Goal: Find specific page/section: Find specific page/section

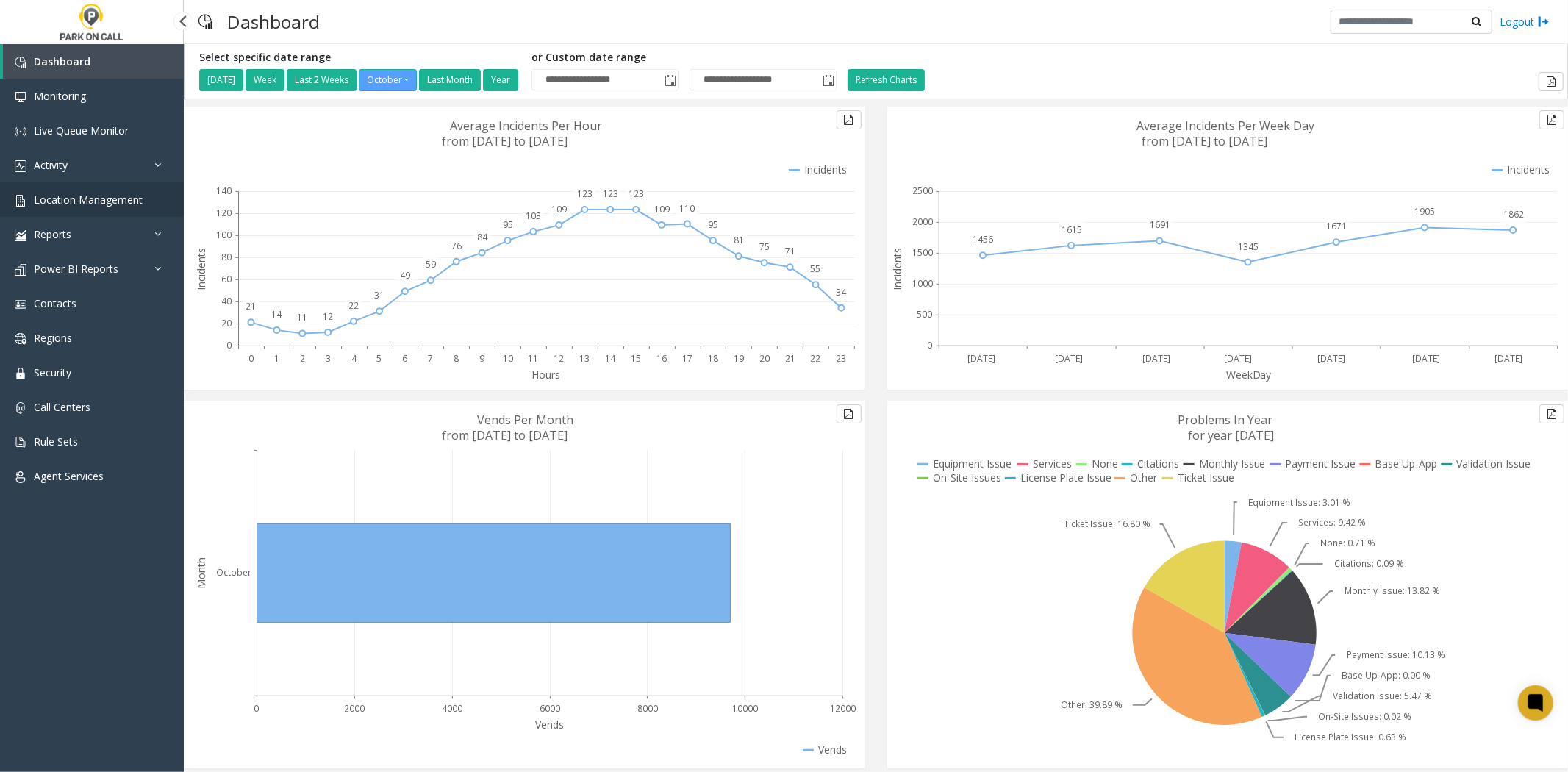
click at [85, 205] on span "Location Management" at bounding box center [88, 199] width 109 height 14
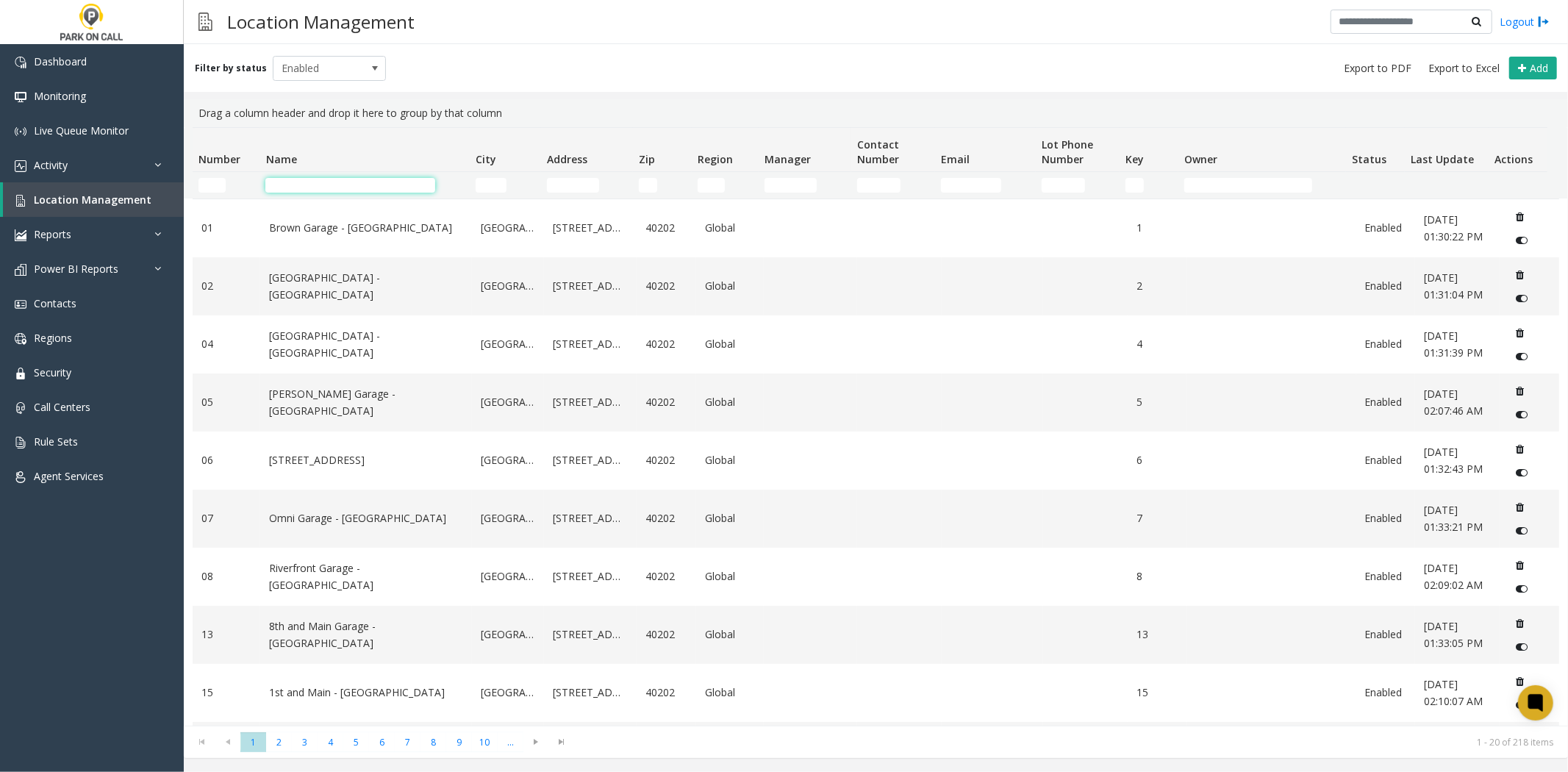
click at [361, 186] on input "Name Filter" at bounding box center [351, 185] width 170 height 14
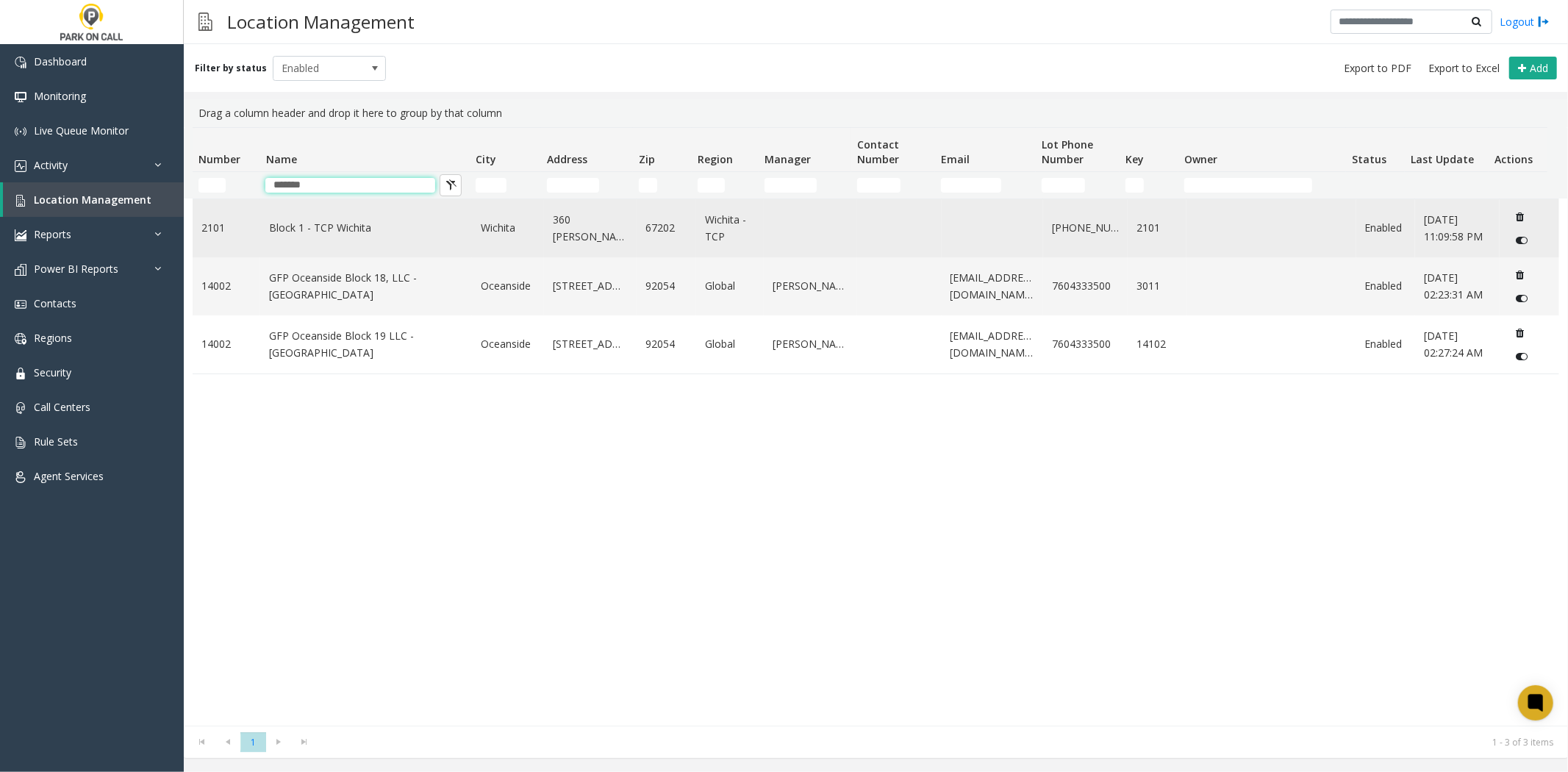
type input "*******"
click at [321, 225] on link "Block 1 - TCP Wichita" at bounding box center [365, 227] width 194 height 16
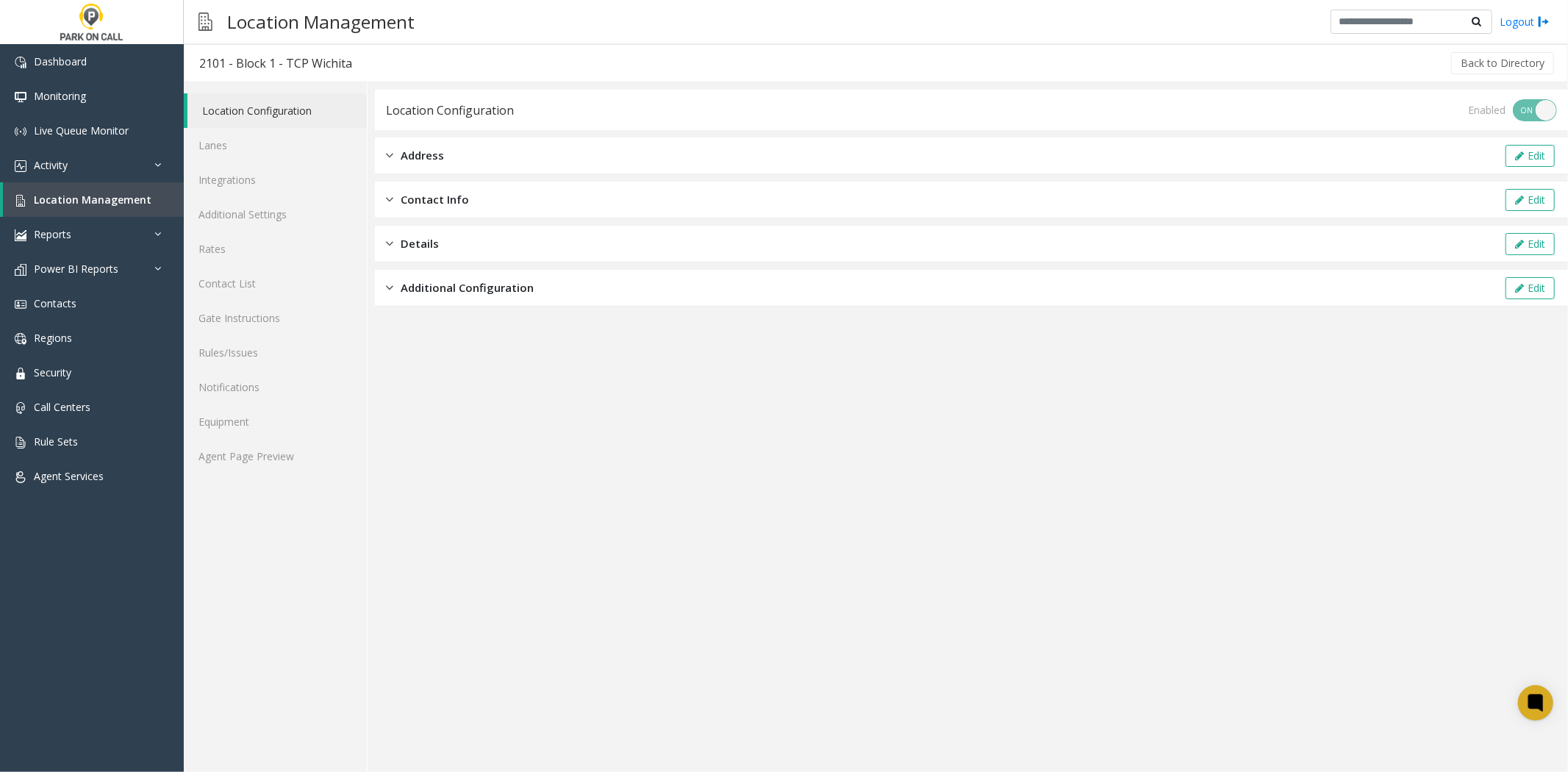
click at [440, 145] on div "Address Edit" at bounding box center [971, 156] width 1193 height 37
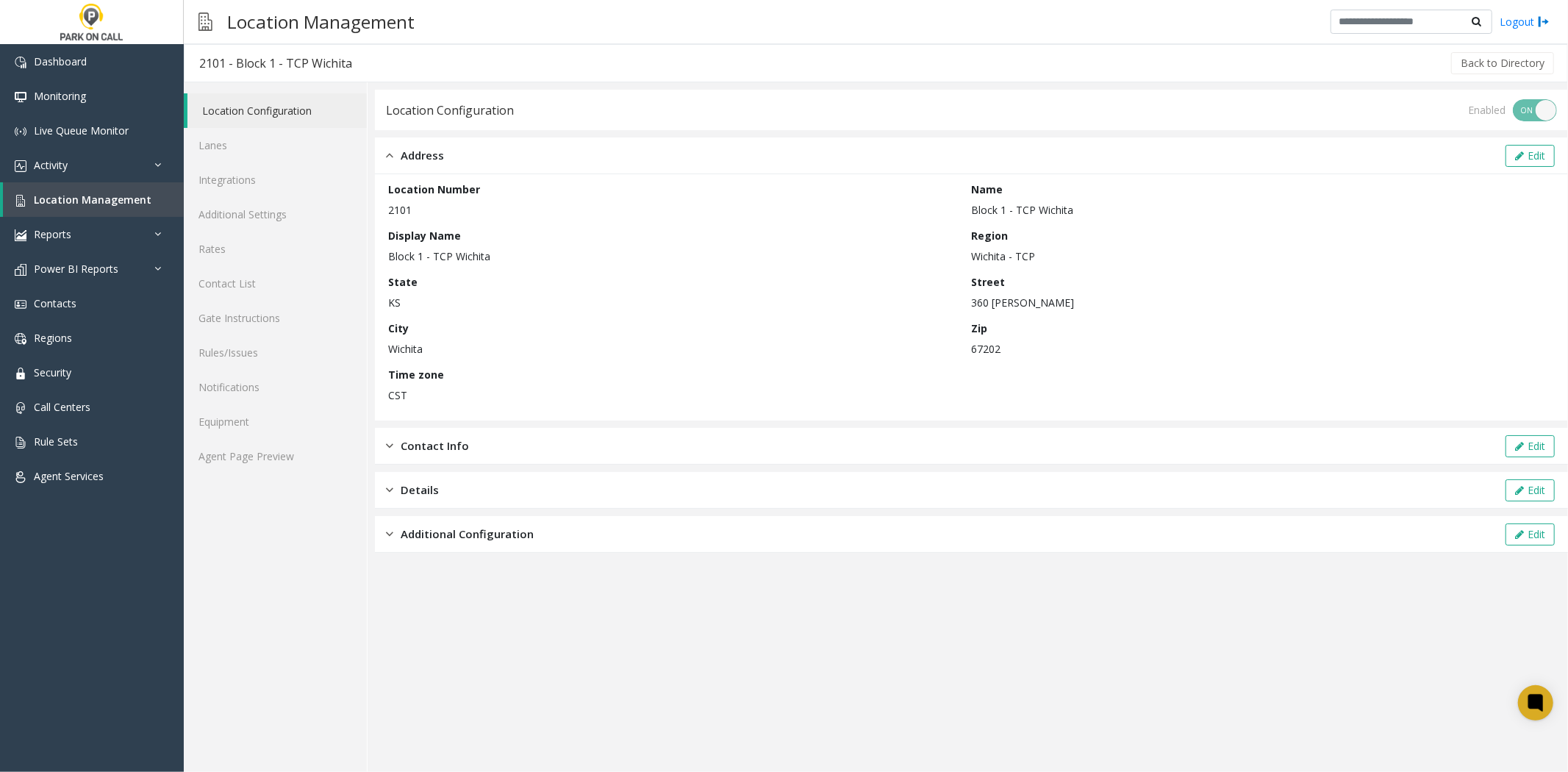
click at [1025, 305] on p "360 [PERSON_NAME]" at bounding box center [1260, 302] width 577 height 15
copy p "[PERSON_NAME]"
click at [942, 392] on p "CST" at bounding box center [676, 395] width 577 height 15
click at [107, 188] on link "Location Management" at bounding box center [93, 200] width 181 height 35
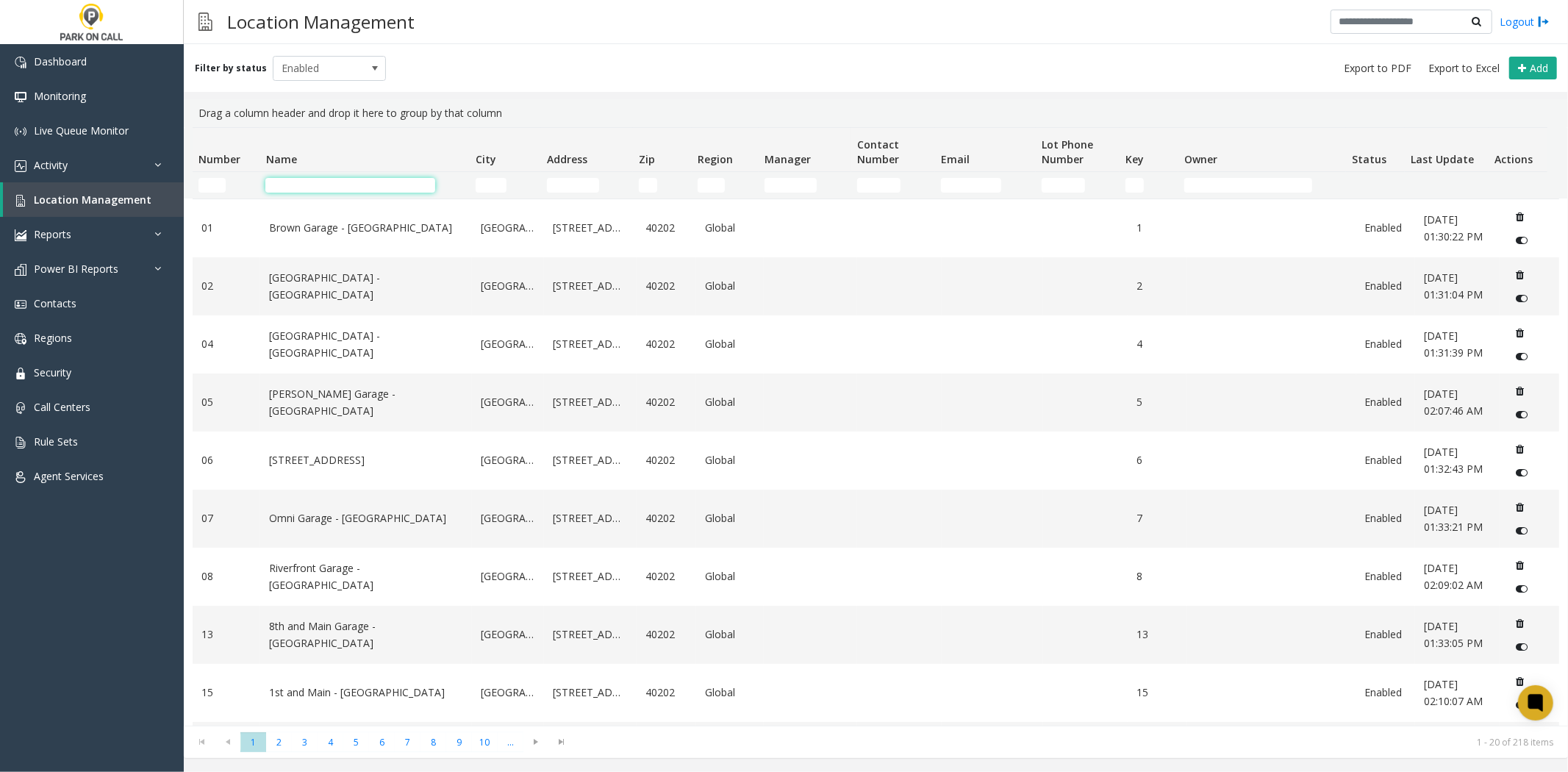
click at [309, 192] on input "Name Filter" at bounding box center [351, 185] width 170 height 14
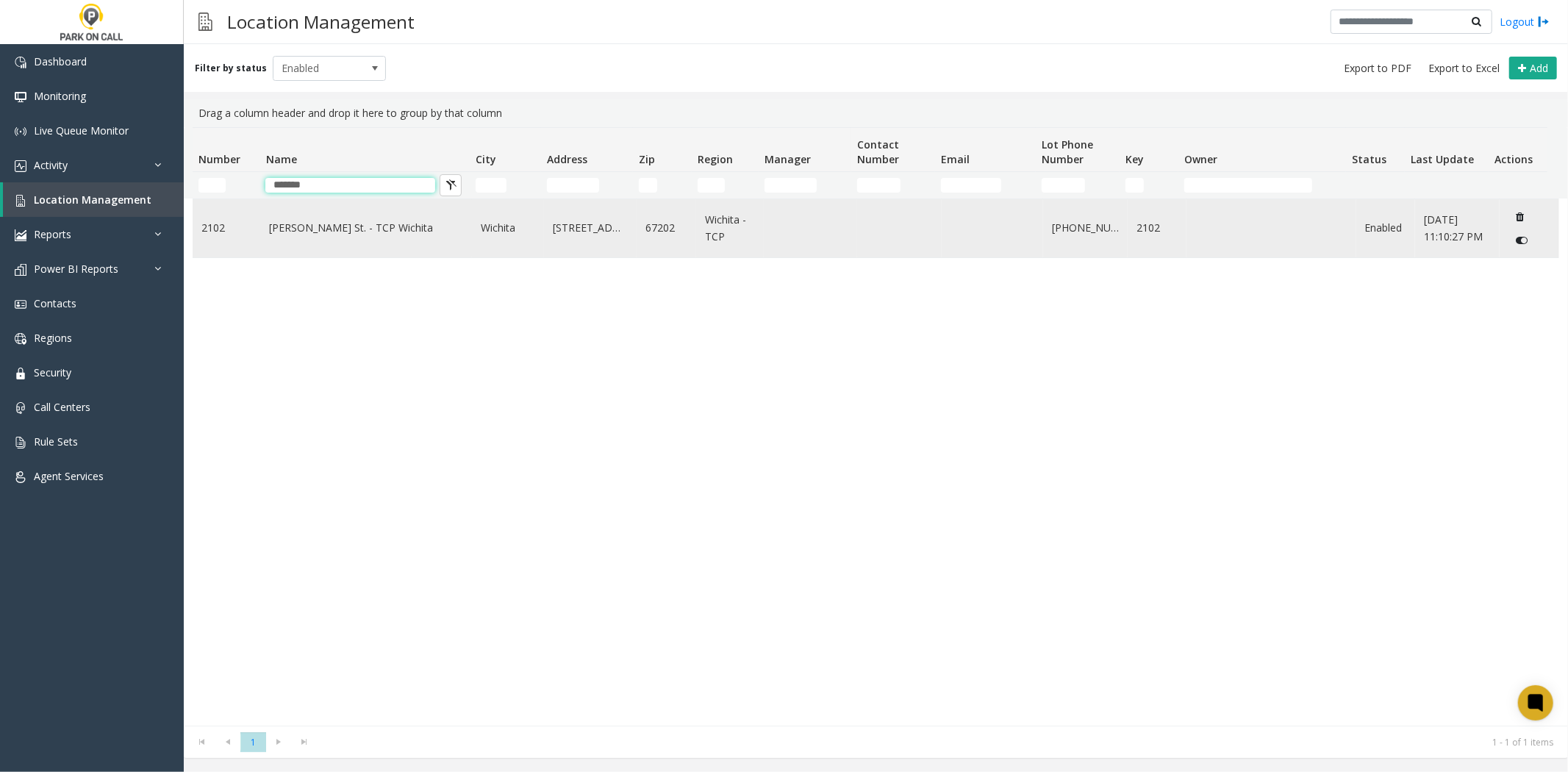
type input "*******"
click at [304, 211] on td "[PERSON_NAME] St. - TCP Wichita" at bounding box center [365, 228] width 212 height 58
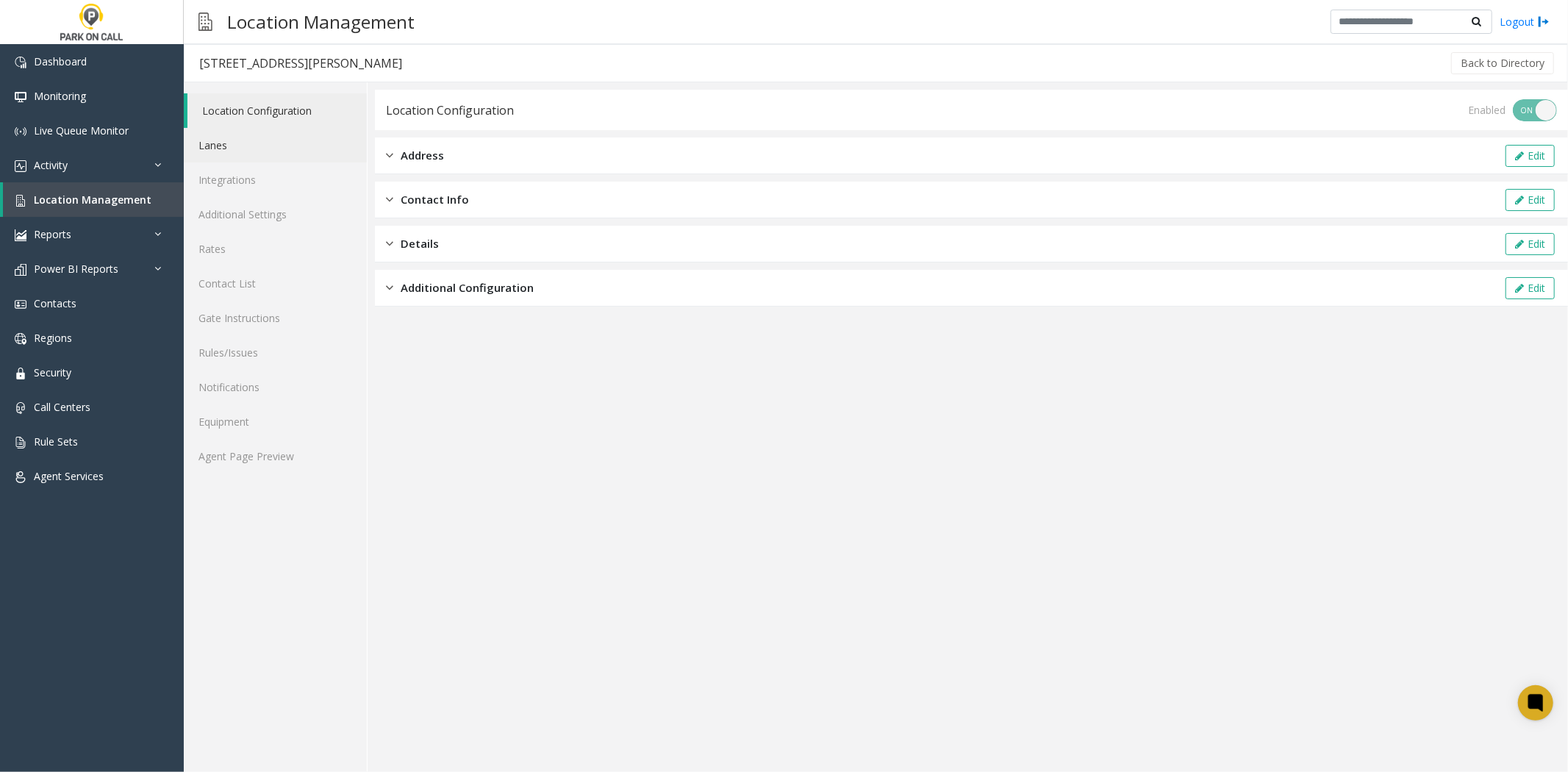
click at [272, 143] on link "Lanes" at bounding box center [274, 145] width 183 height 35
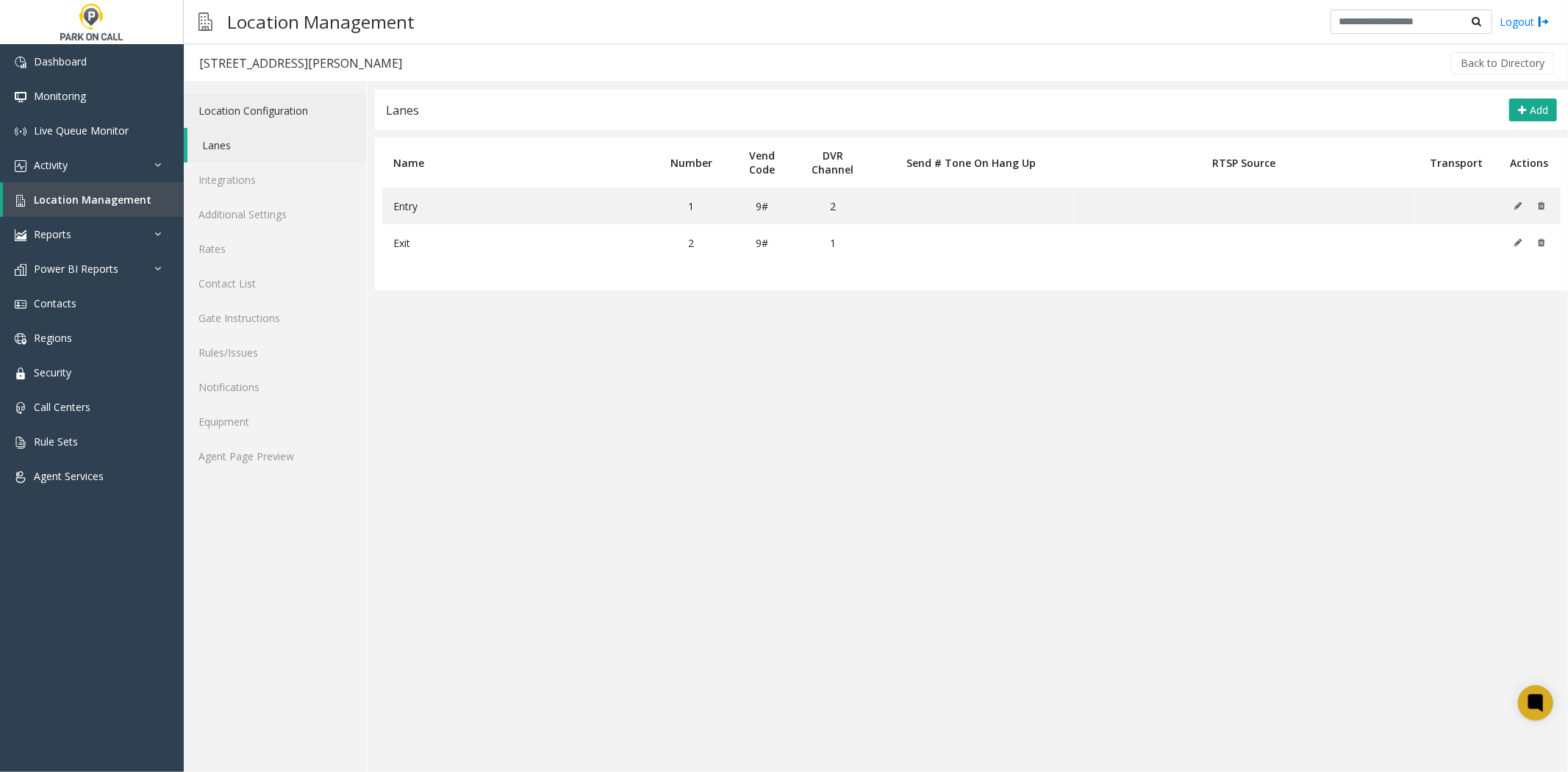
click at [263, 101] on link "Location Configuration" at bounding box center [274, 111] width 183 height 35
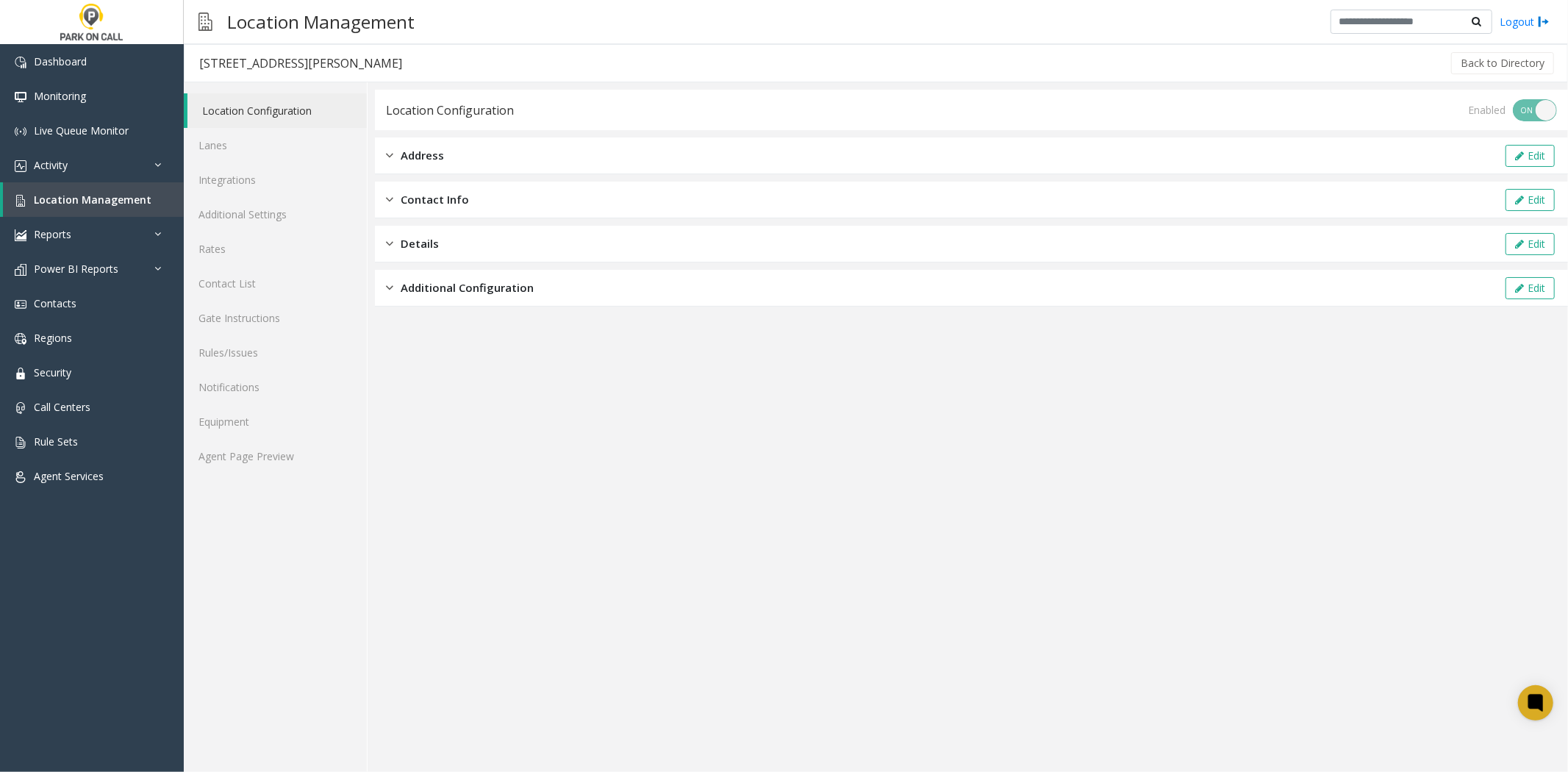
click at [579, 151] on div "Address Edit" at bounding box center [971, 156] width 1193 height 37
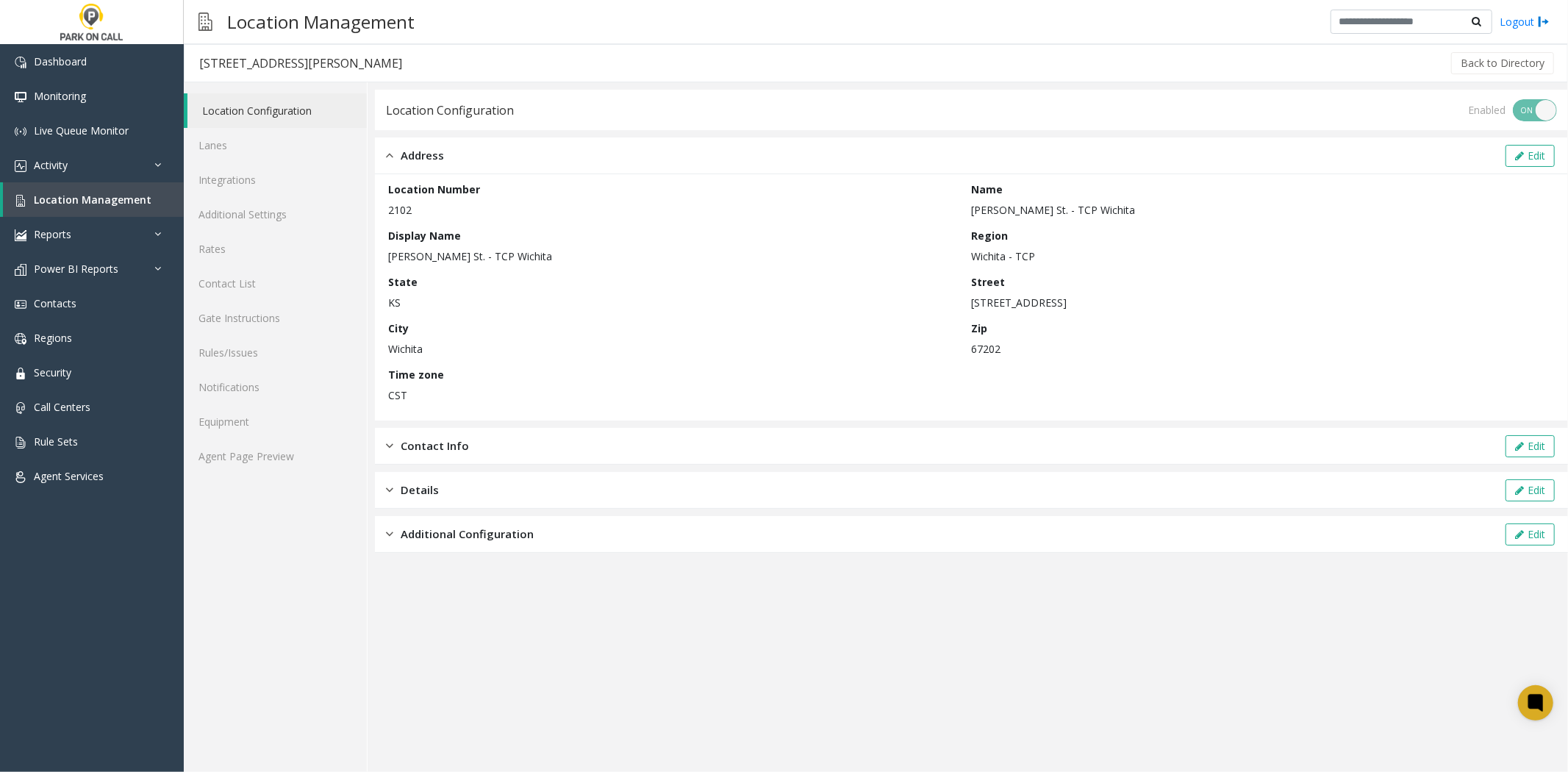
click at [1041, 300] on p "[STREET_ADDRESS]" at bounding box center [1260, 302] width 577 height 15
copy p "Emporia"
click at [82, 186] on link "Location Management" at bounding box center [93, 200] width 181 height 35
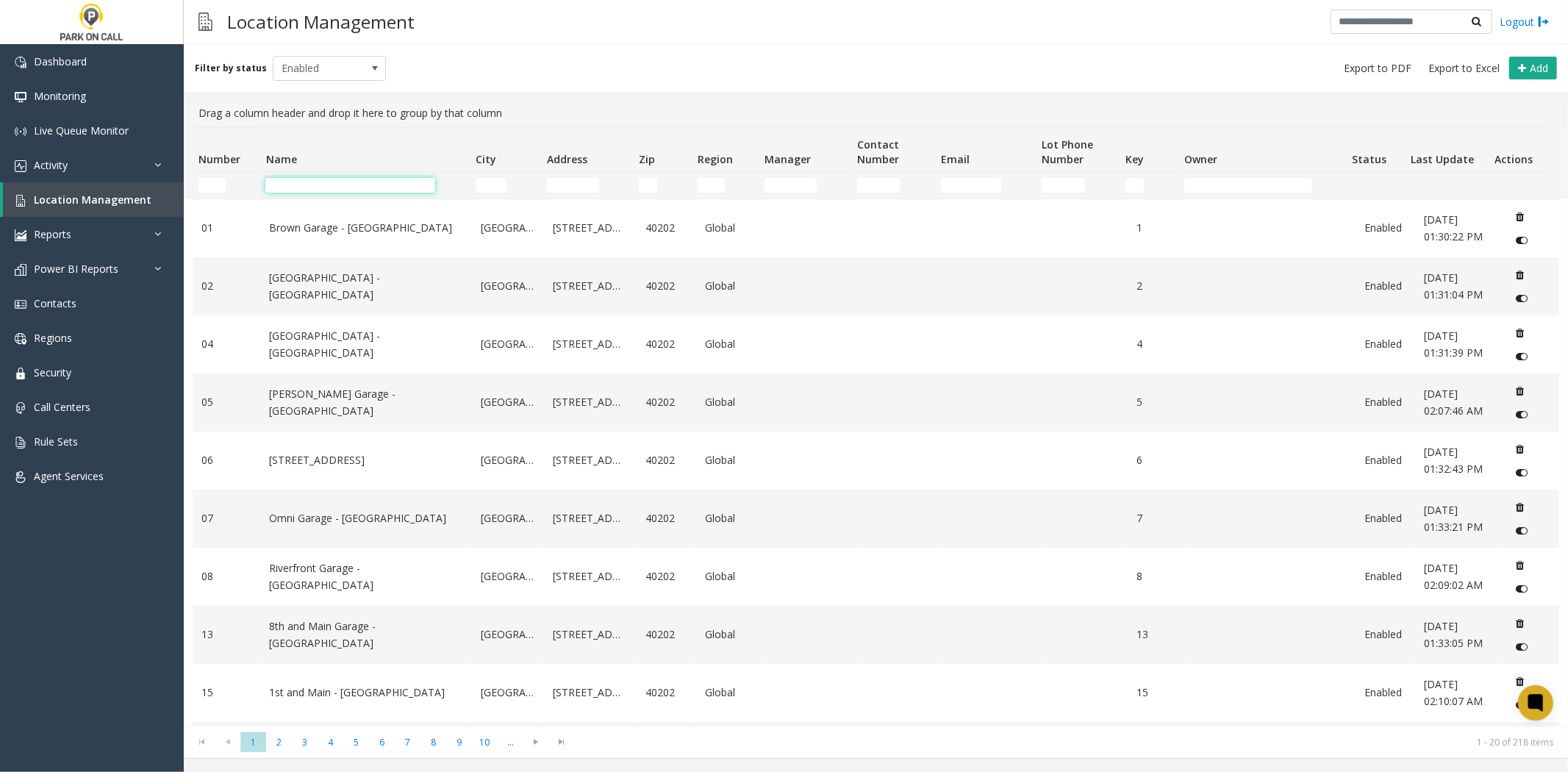
click at [371, 186] on input "Name Filter" at bounding box center [351, 185] width 170 height 14
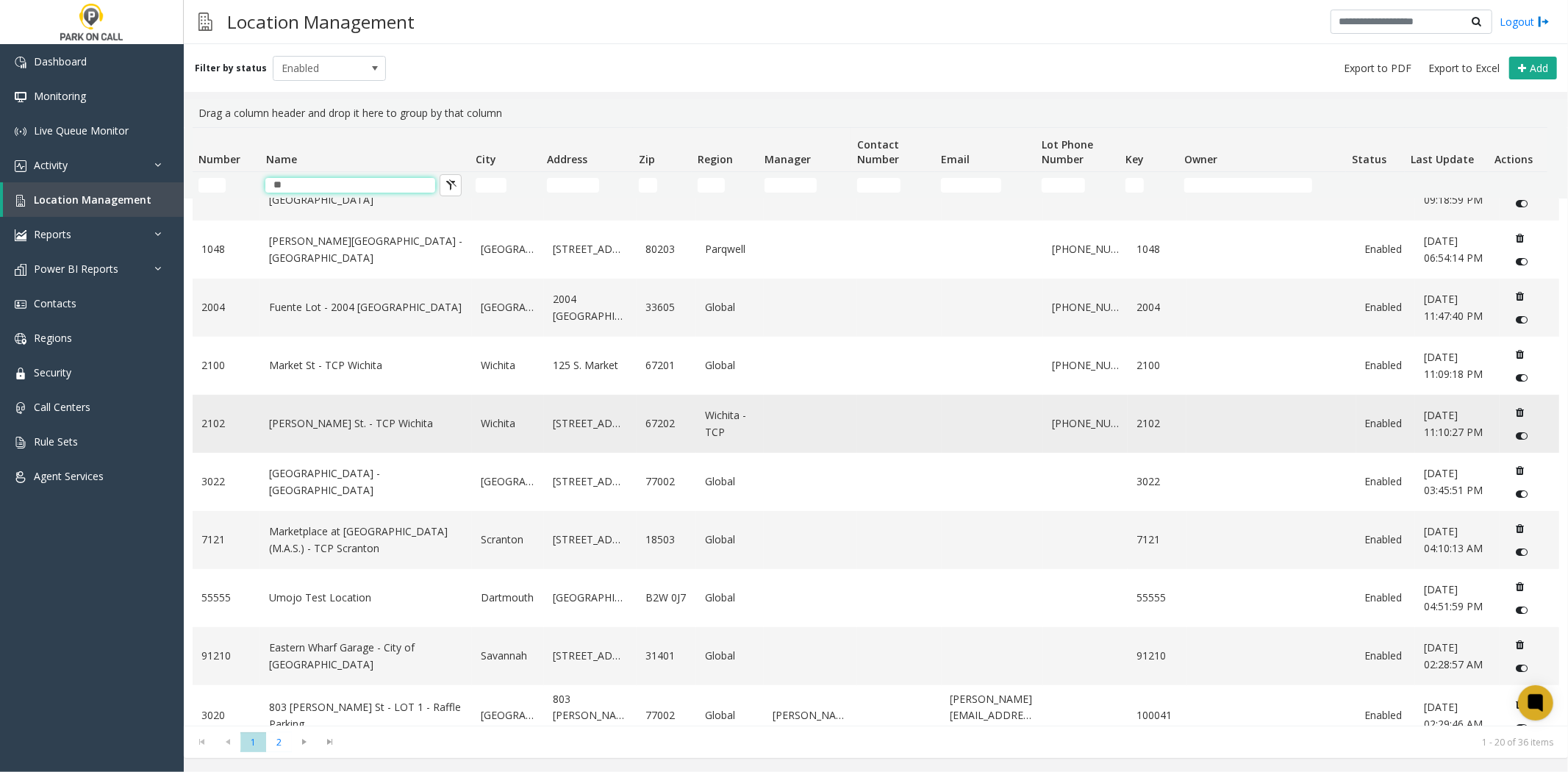
scroll to position [641, 0]
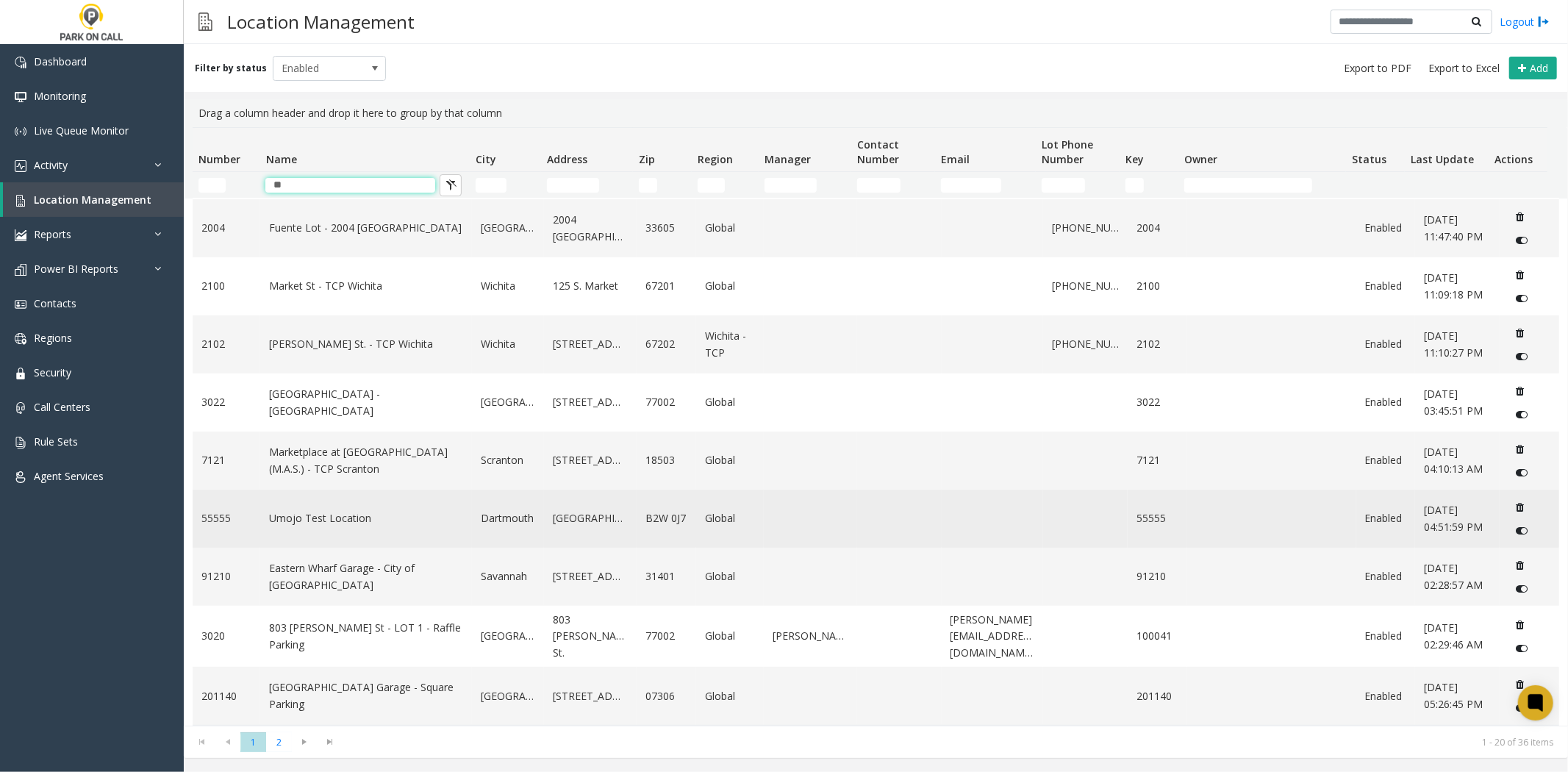
type input "**"
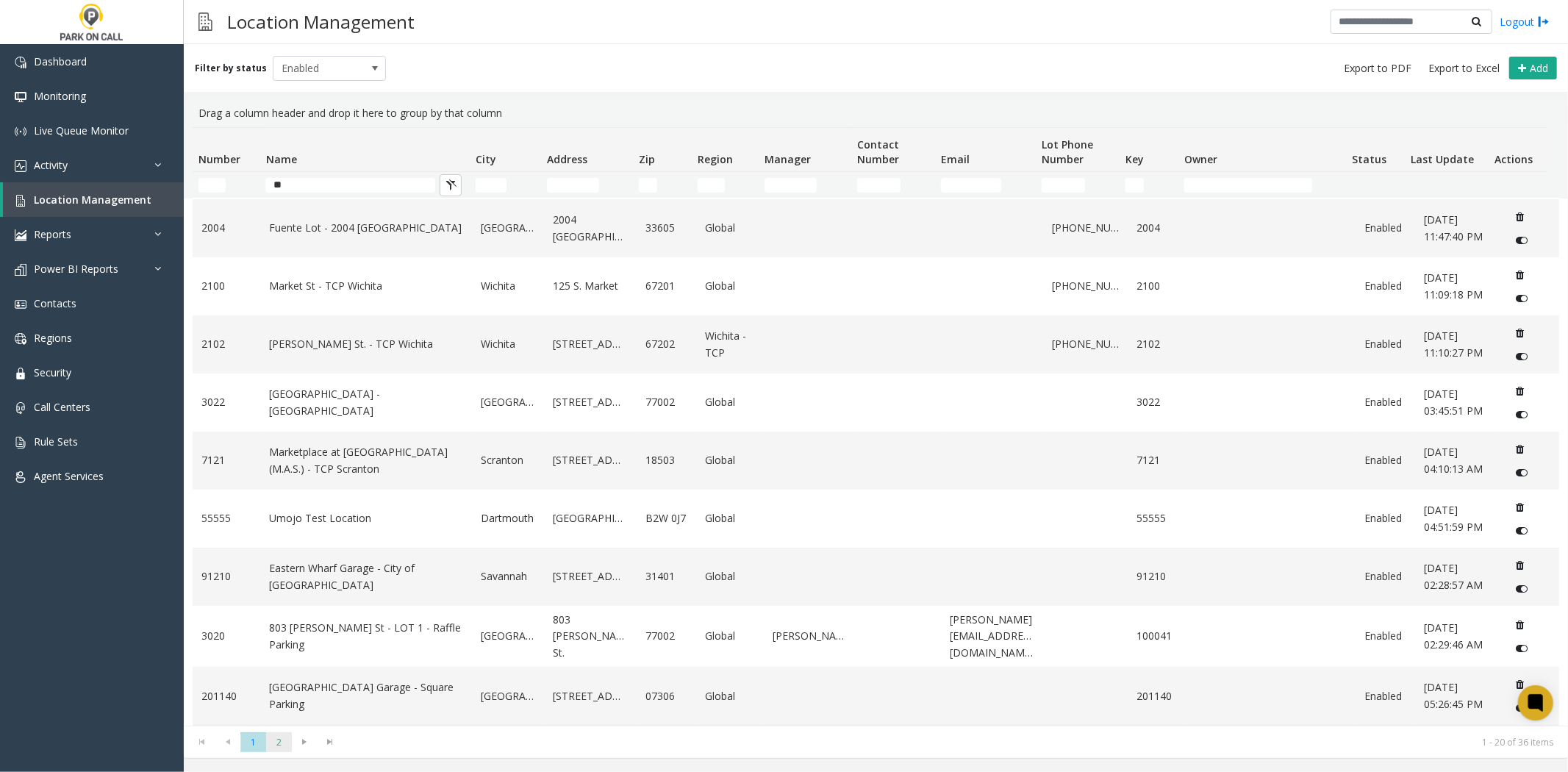
click at [268, 742] on span "2" at bounding box center [278, 742] width 26 height 20
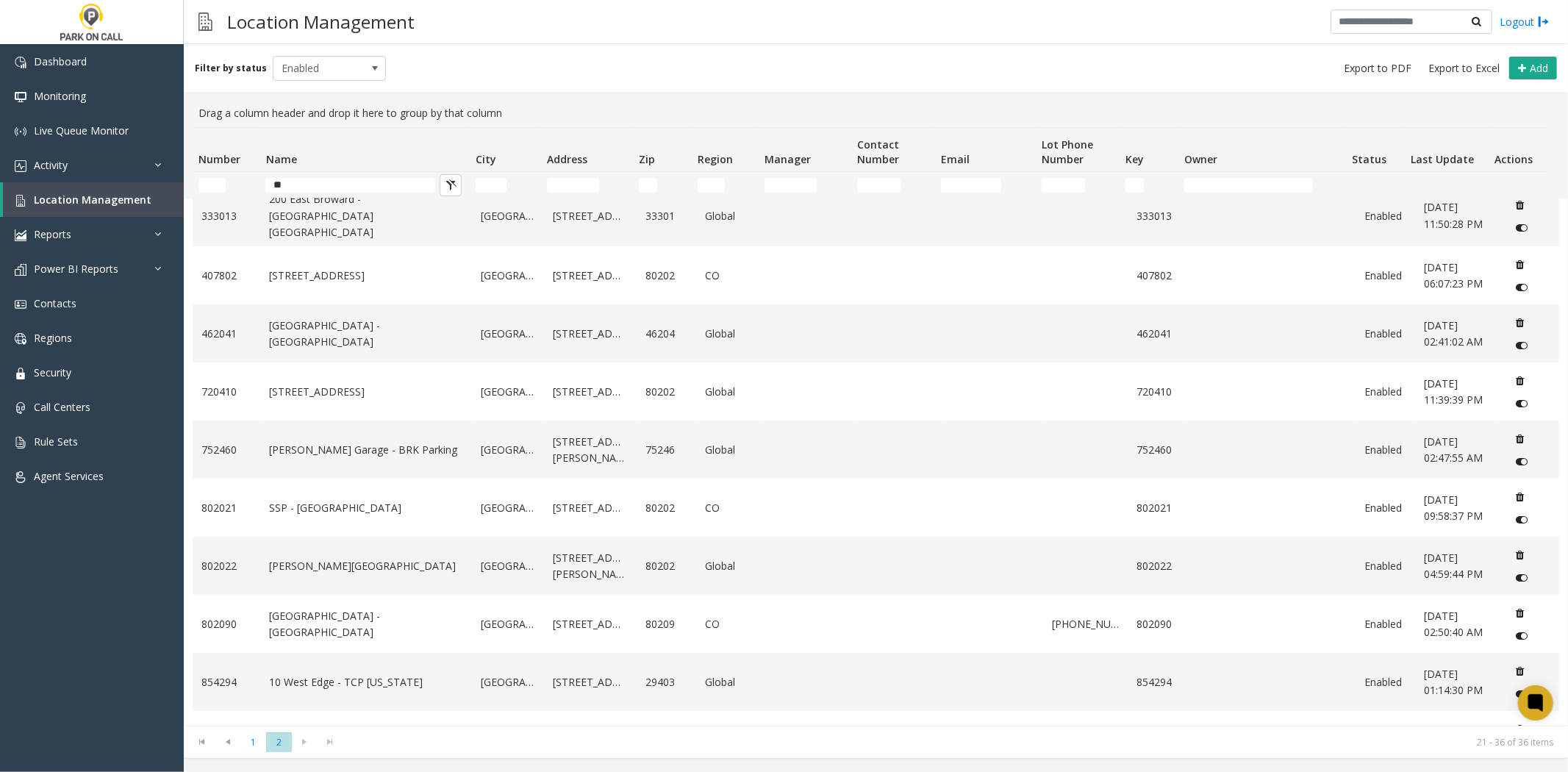
scroll to position [409, 0]
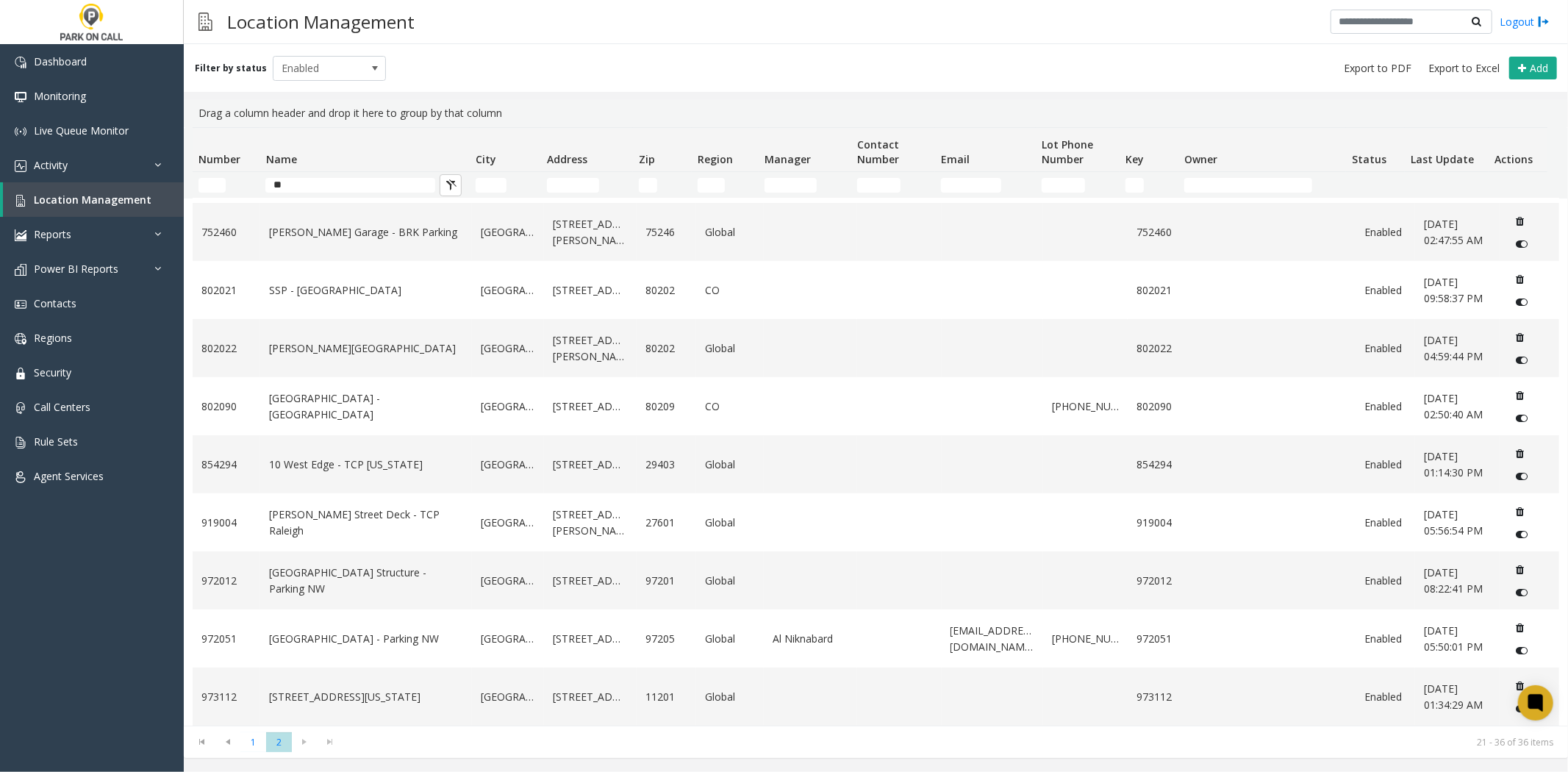
click at [305, 741] on kendo-pager-next-buttons at bounding box center [317, 742] width 51 height 20
click at [245, 750] on span "1" at bounding box center [253, 742] width 26 height 20
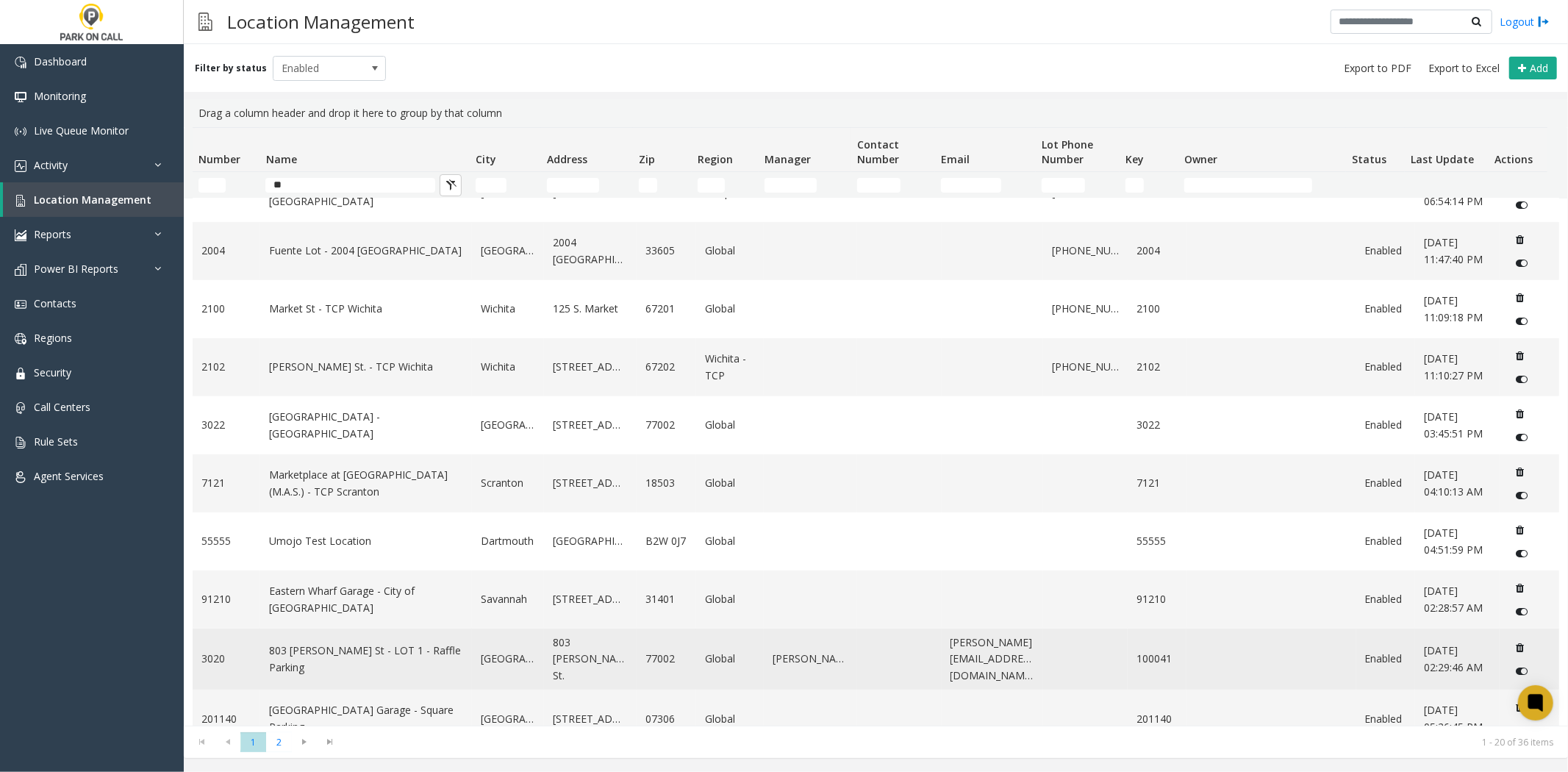
scroll to position [641, 0]
